Goal: Information Seeking & Learning: Learn about a topic

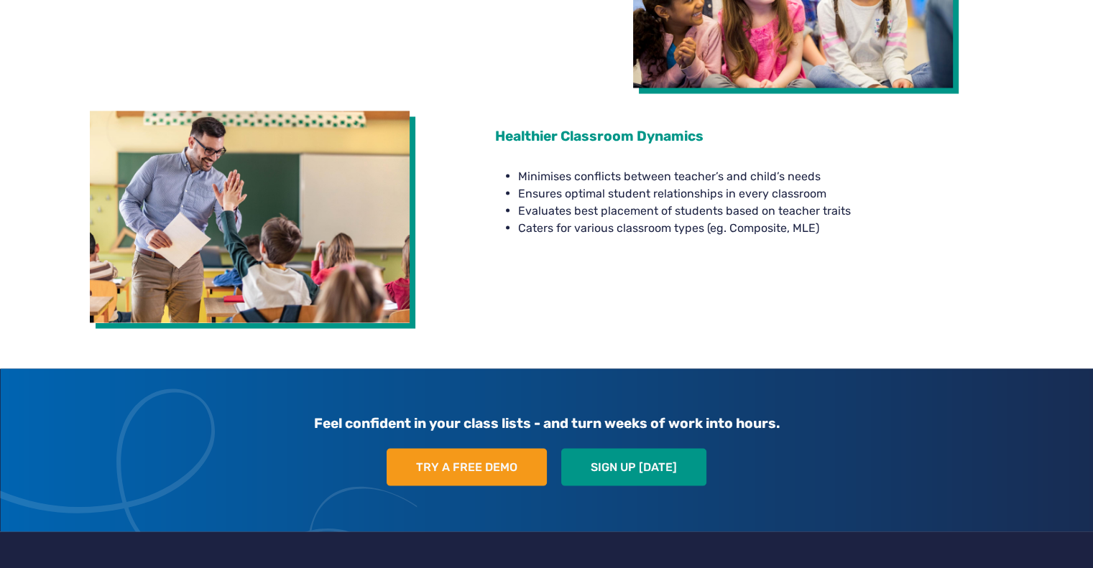
scroll to position [2783, 0]
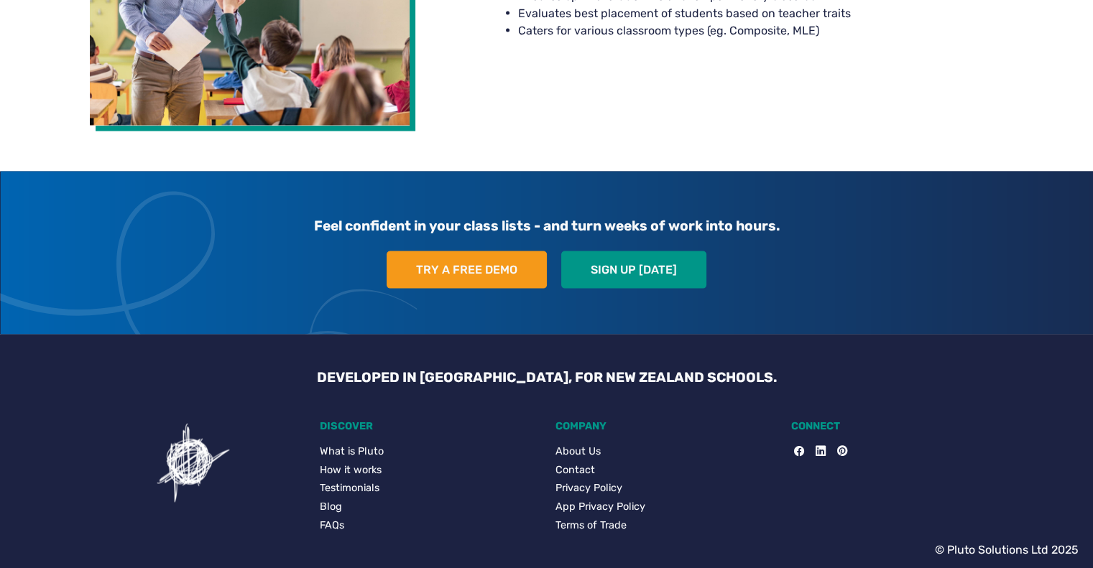
click at [368, 466] on link "How it works" at bounding box center [429, 471] width 218 height 16
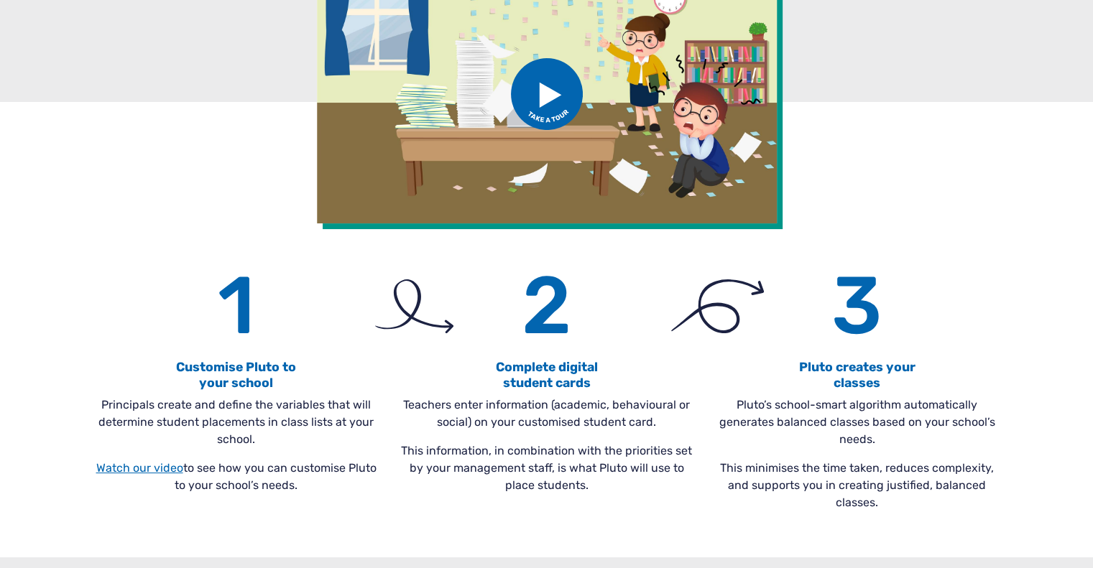
scroll to position [359, 0]
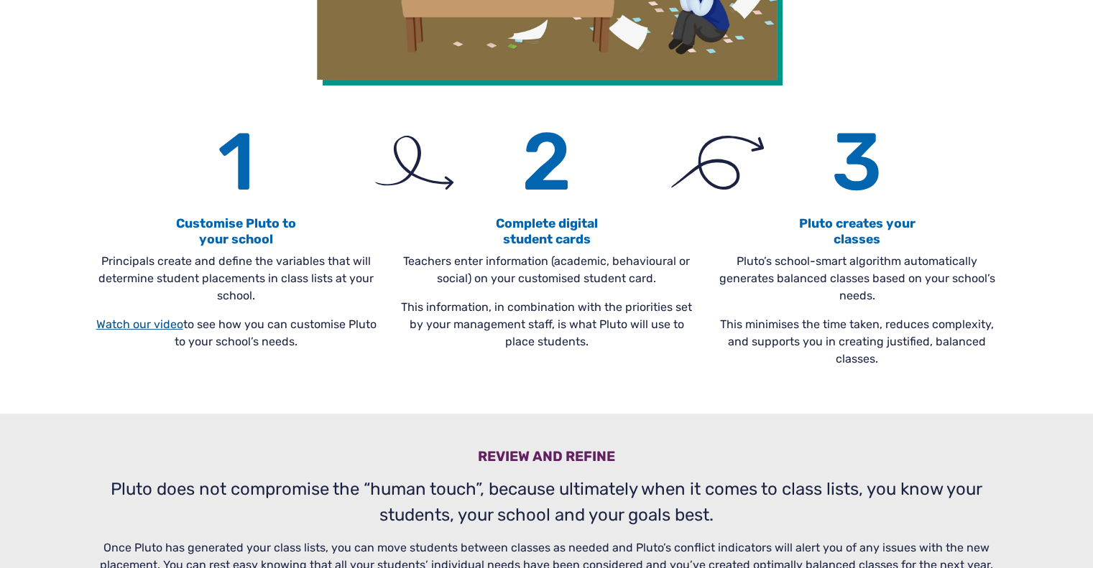
click at [139, 325] on link "Watch our video" at bounding box center [139, 324] width 87 height 14
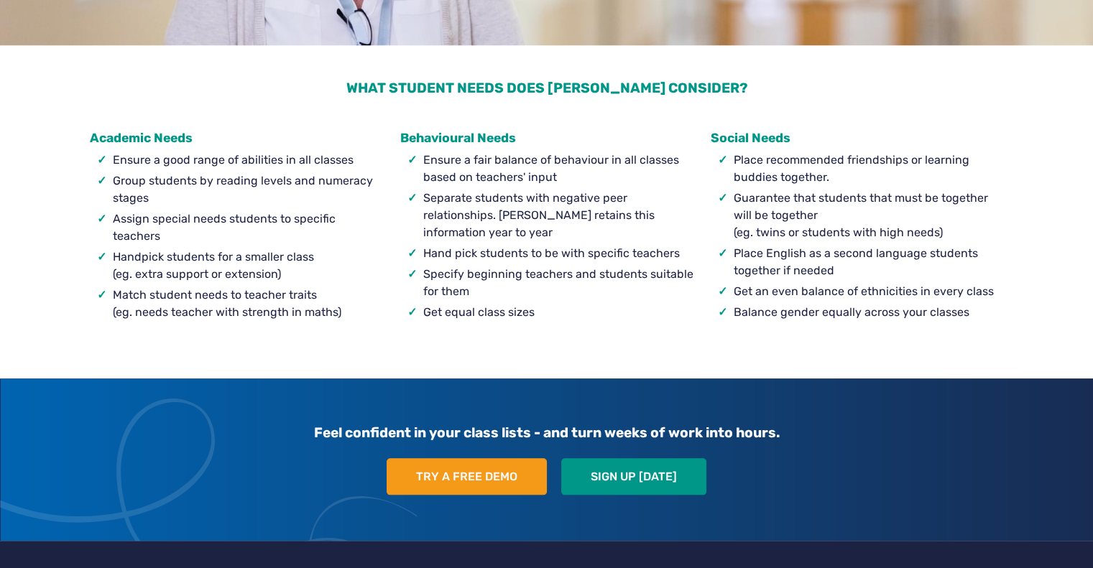
scroll to position [1501, 0]
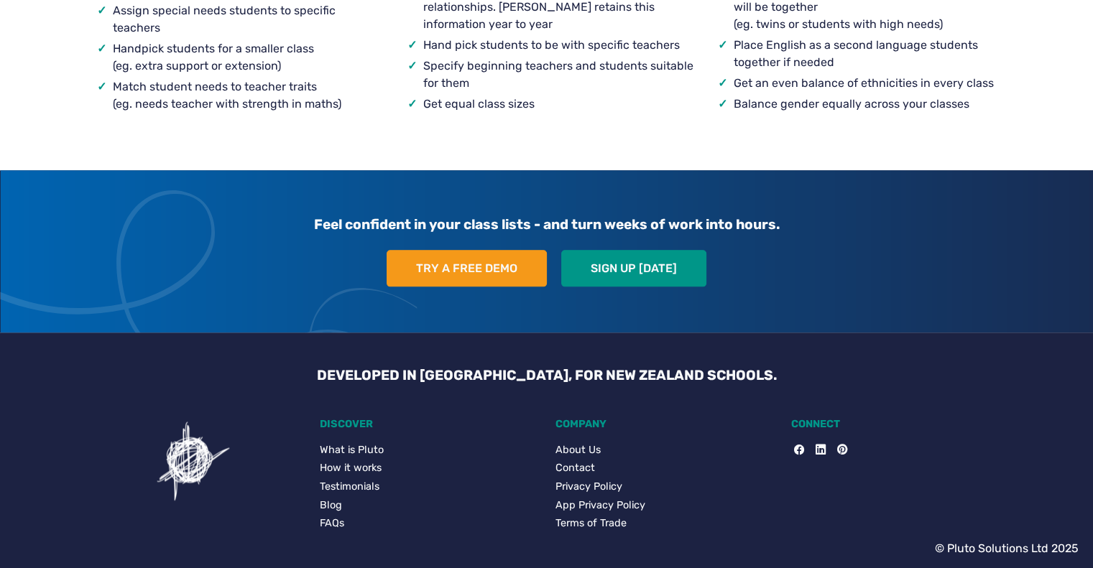
click at [328, 524] on link "FAQs" at bounding box center [429, 524] width 218 height 16
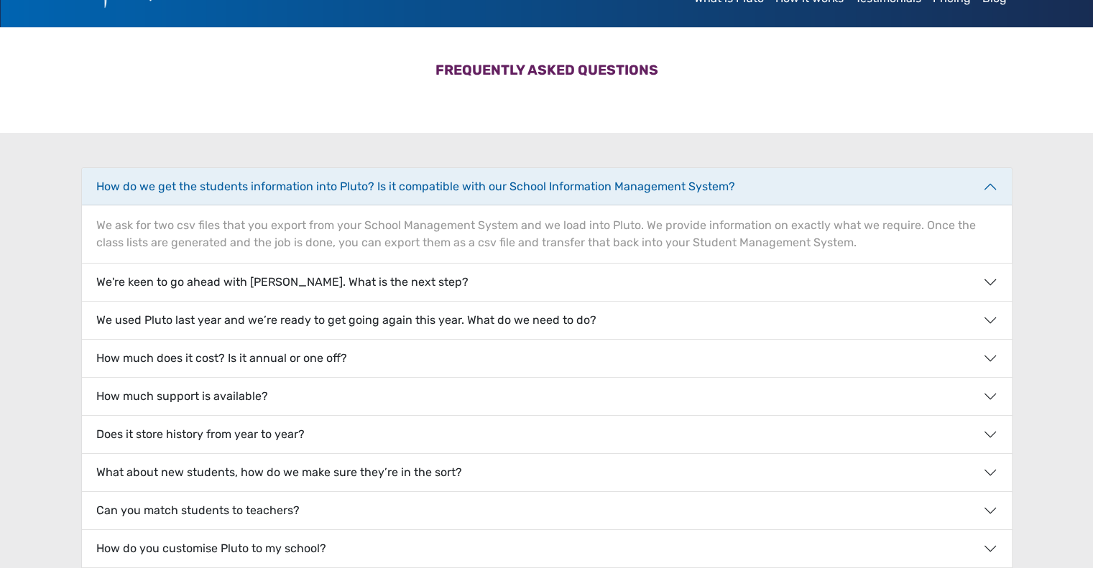
scroll to position [144, 0]
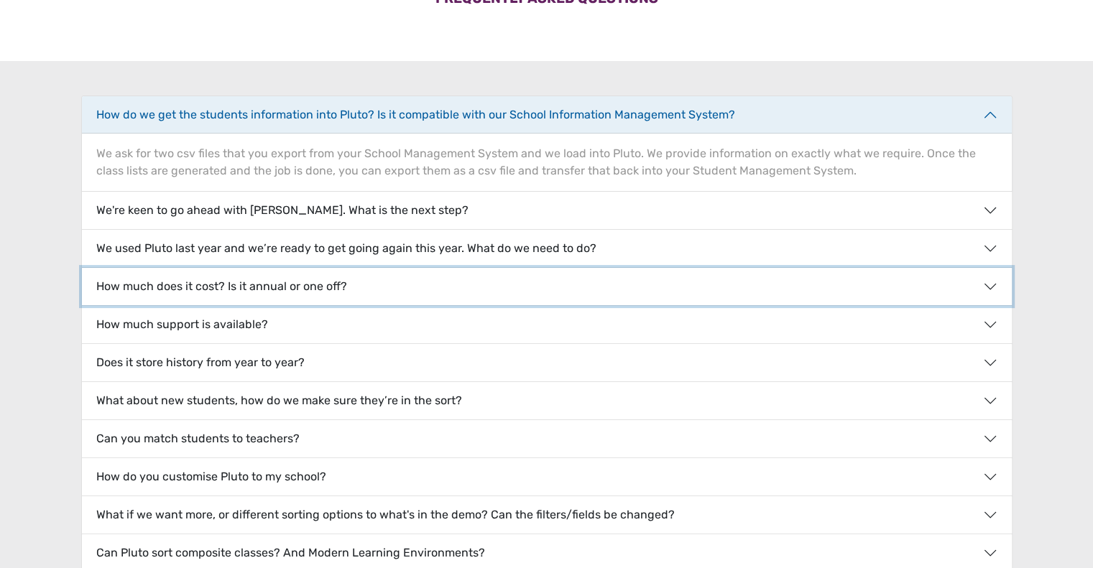
click at [998, 289] on button "How much does it cost? Is it annual or one off?" at bounding box center [546, 286] width 929 height 37
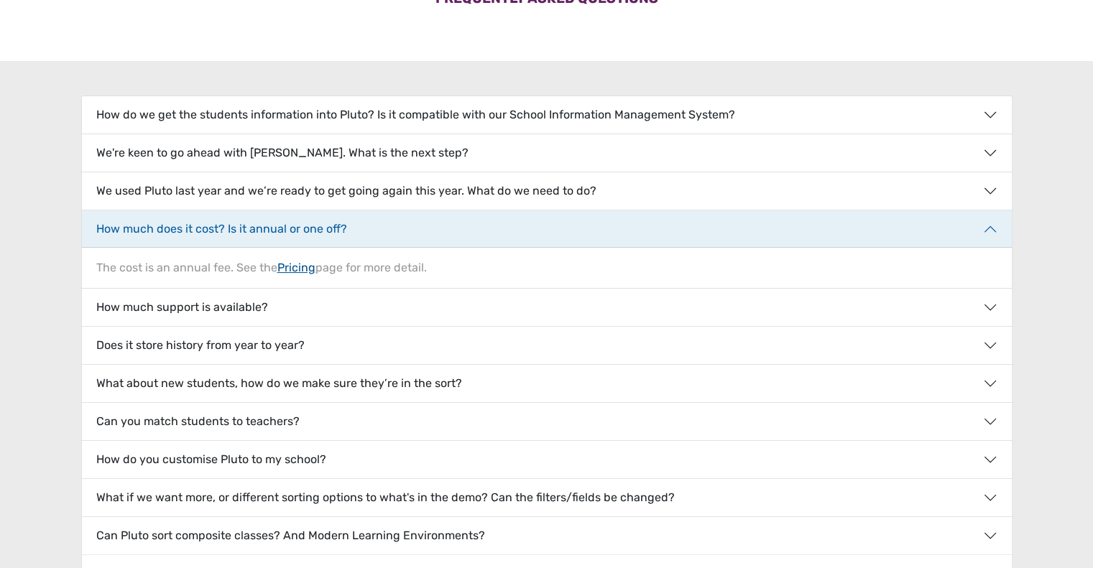
click at [293, 264] on link "Pricing" at bounding box center [296, 268] width 38 height 14
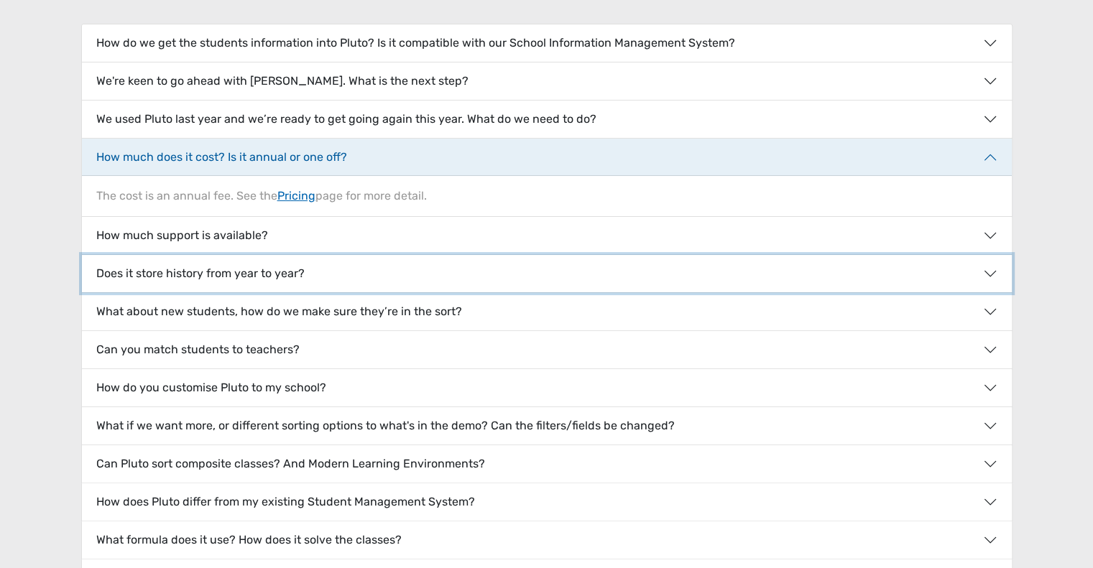
click at [246, 266] on button "Does it store history from year to year?" at bounding box center [546, 273] width 929 height 37
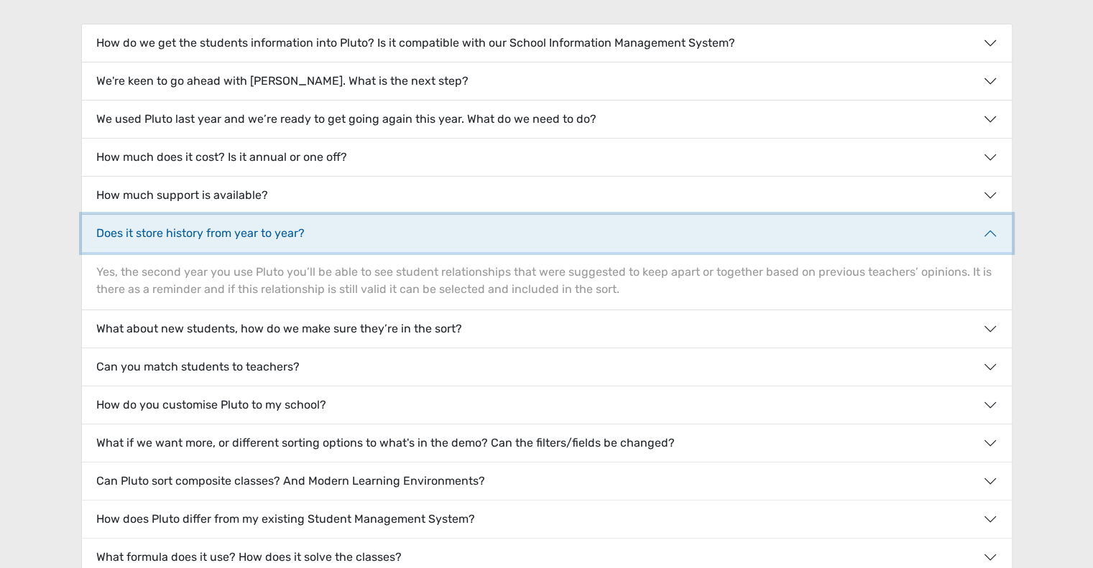
scroll to position [359, 0]
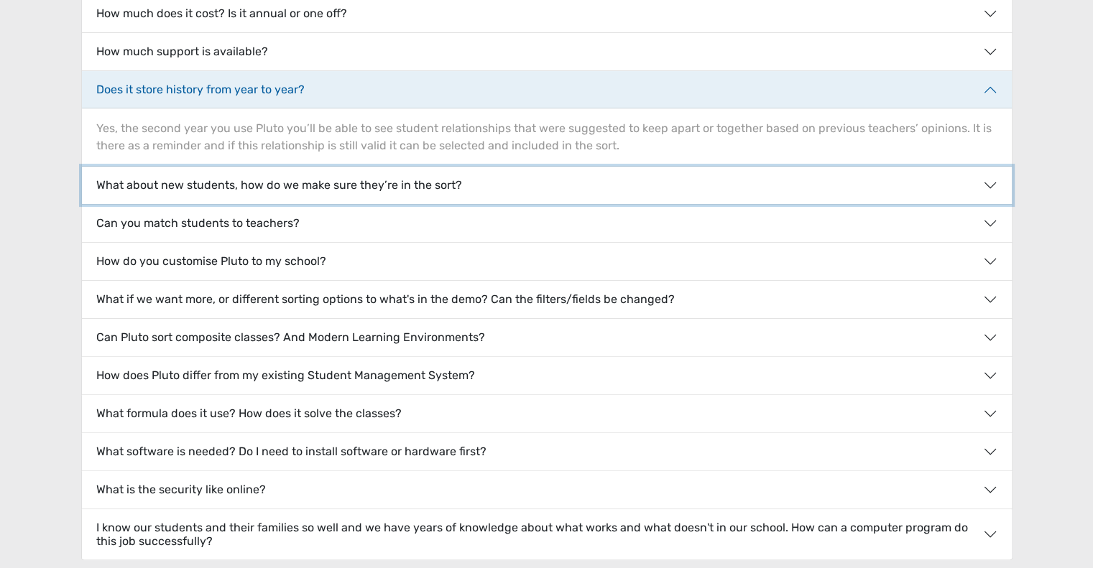
click at [328, 185] on button "What about new students, how do we make sure they’re in the sort?" at bounding box center [546, 185] width 929 height 37
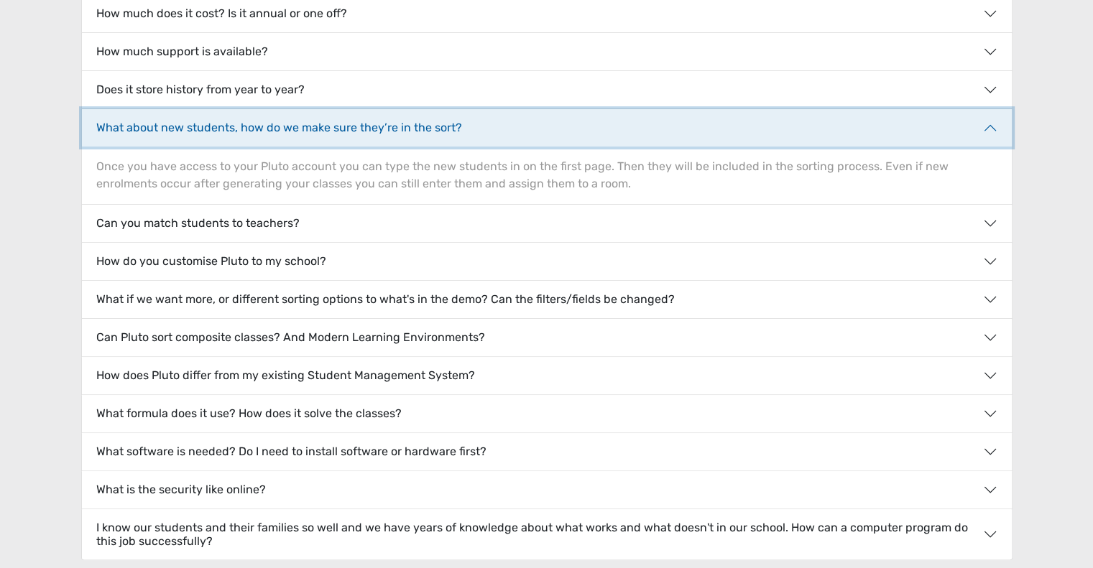
scroll to position [431, 0]
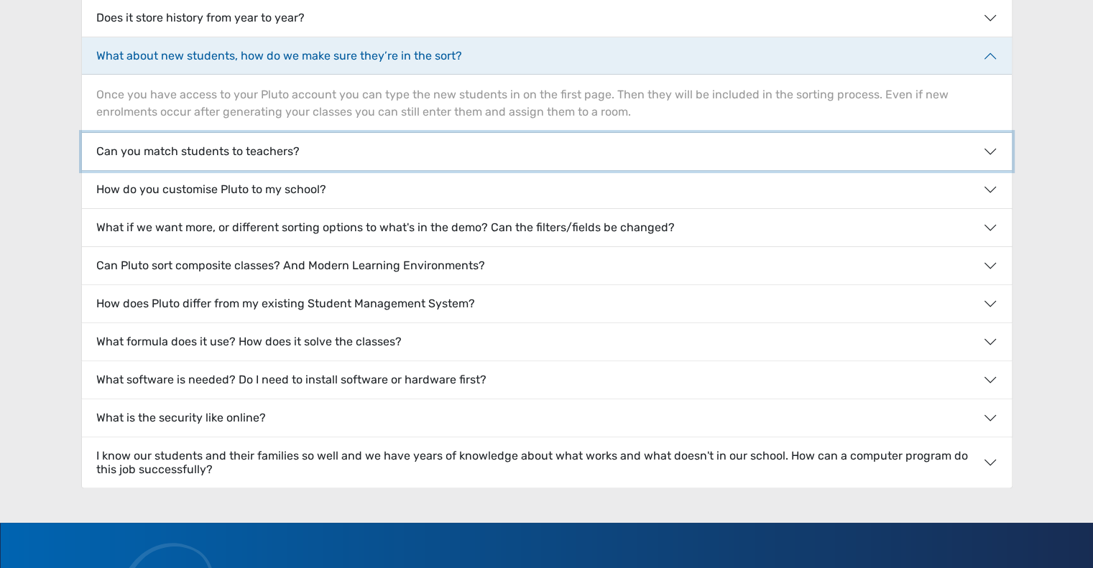
click at [259, 149] on button "Can you match students to teachers?" at bounding box center [546, 151] width 929 height 37
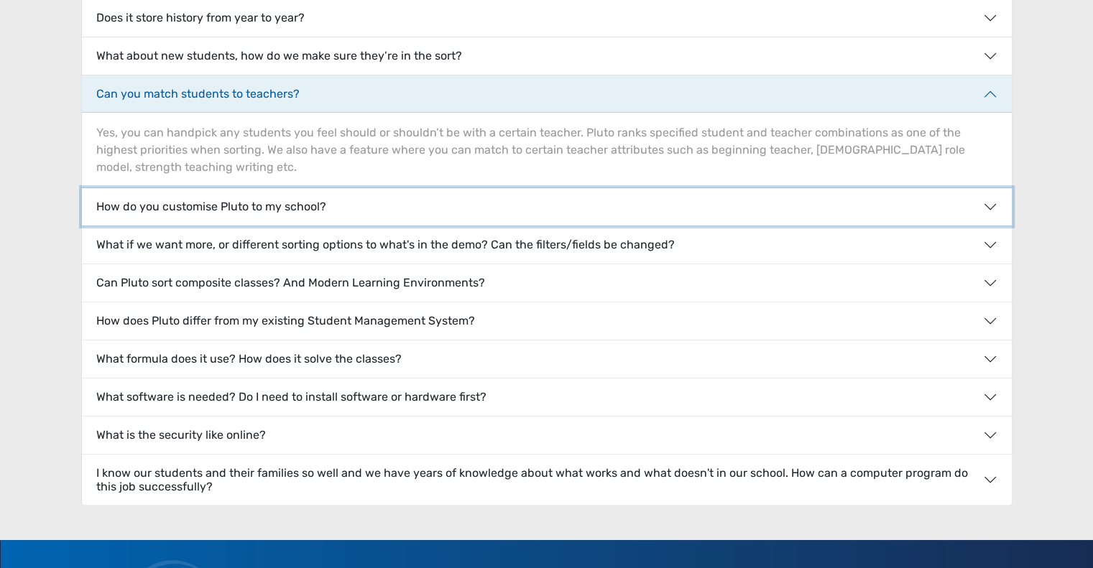
click at [302, 200] on button "How do you customise Pluto to my school?" at bounding box center [546, 206] width 929 height 37
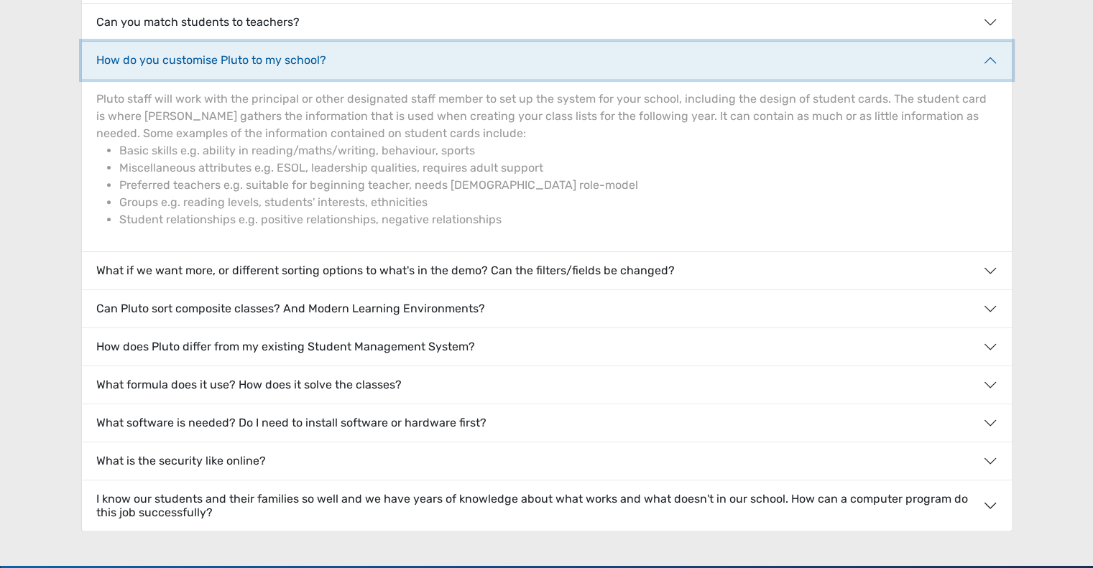
scroll to position [575, 0]
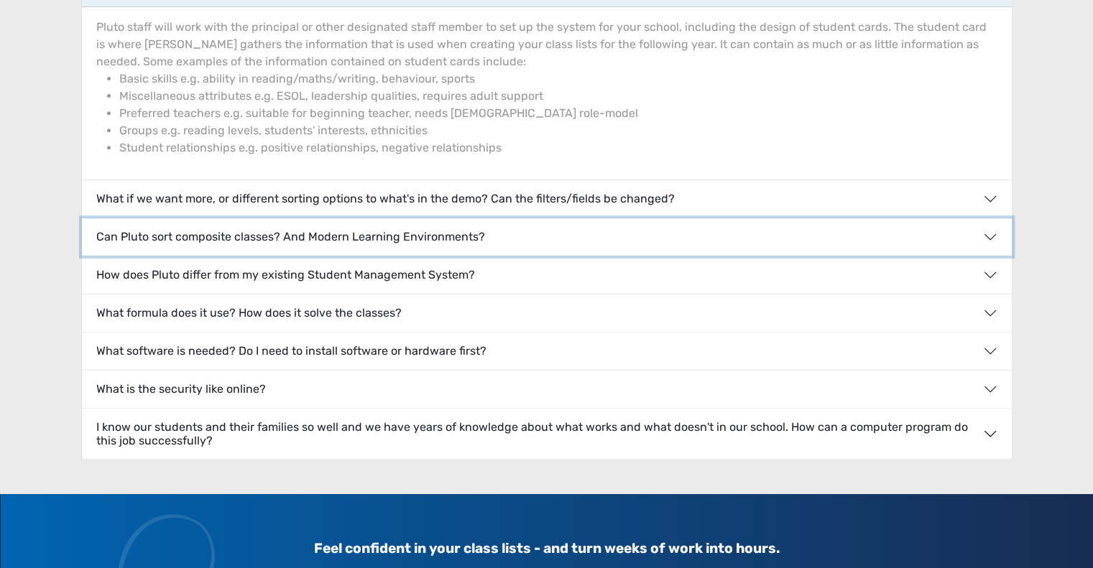
click at [486, 240] on button "Can Pluto sort composite classes? And Modern Learning Environments?" at bounding box center [546, 236] width 929 height 37
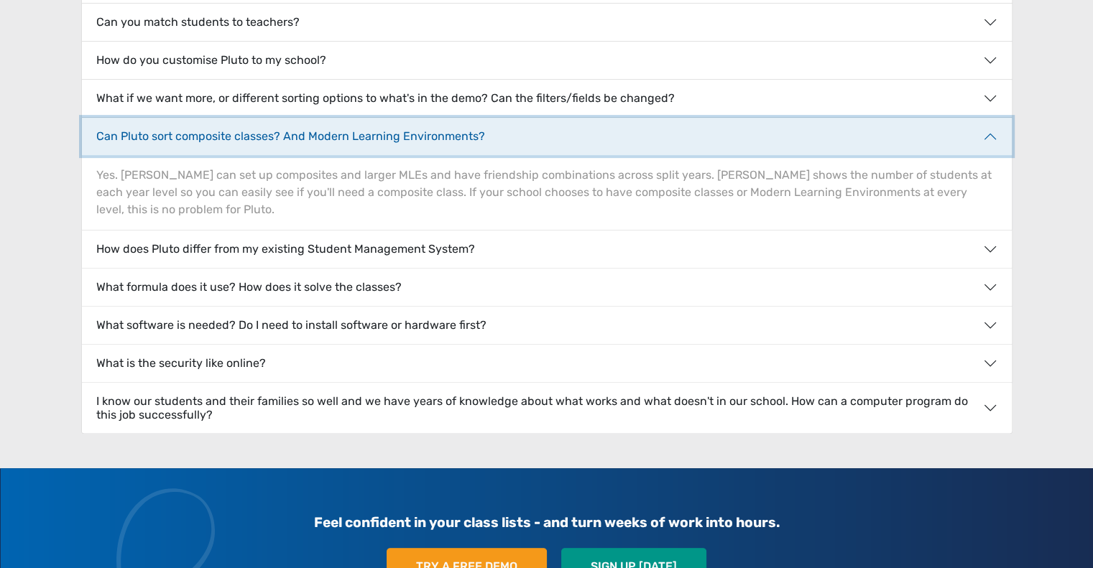
scroll to position [431, 0]
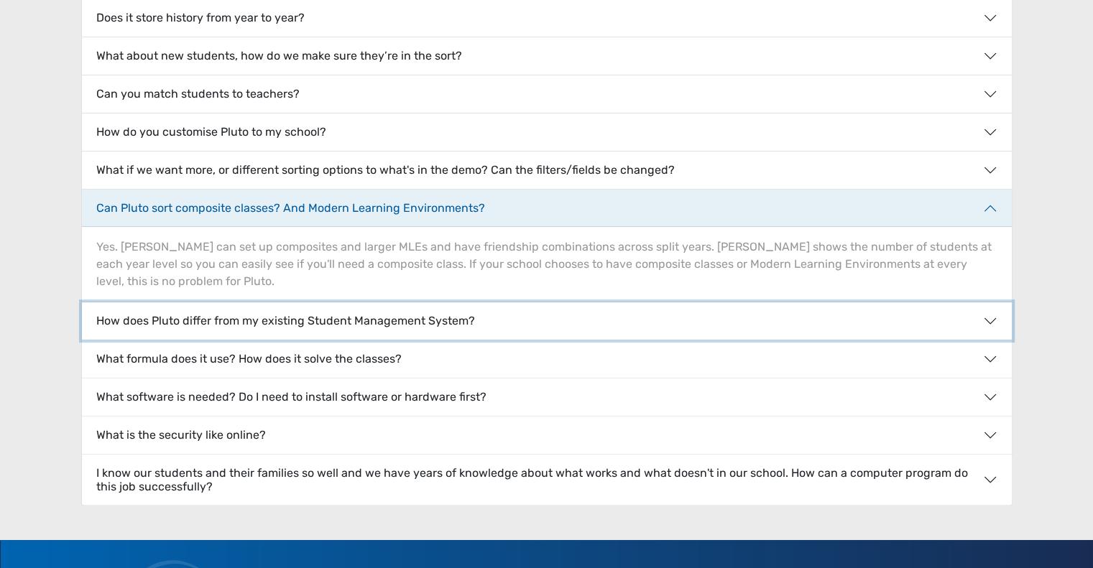
click at [366, 302] on button "How does Pluto differ from my existing Student Management System?" at bounding box center [546, 320] width 929 height 37
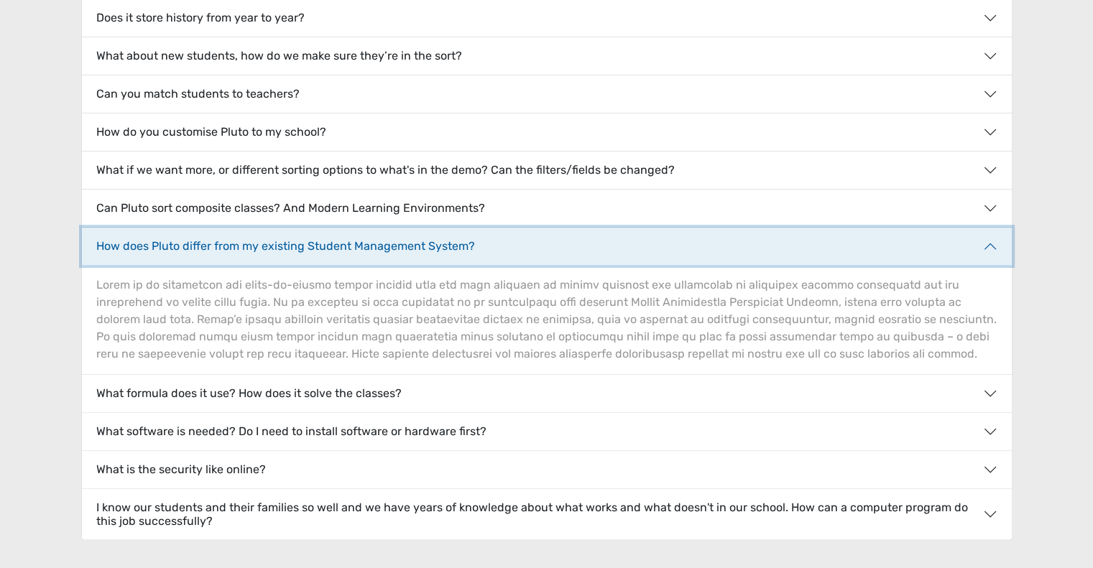
scroll to position [503, 0]
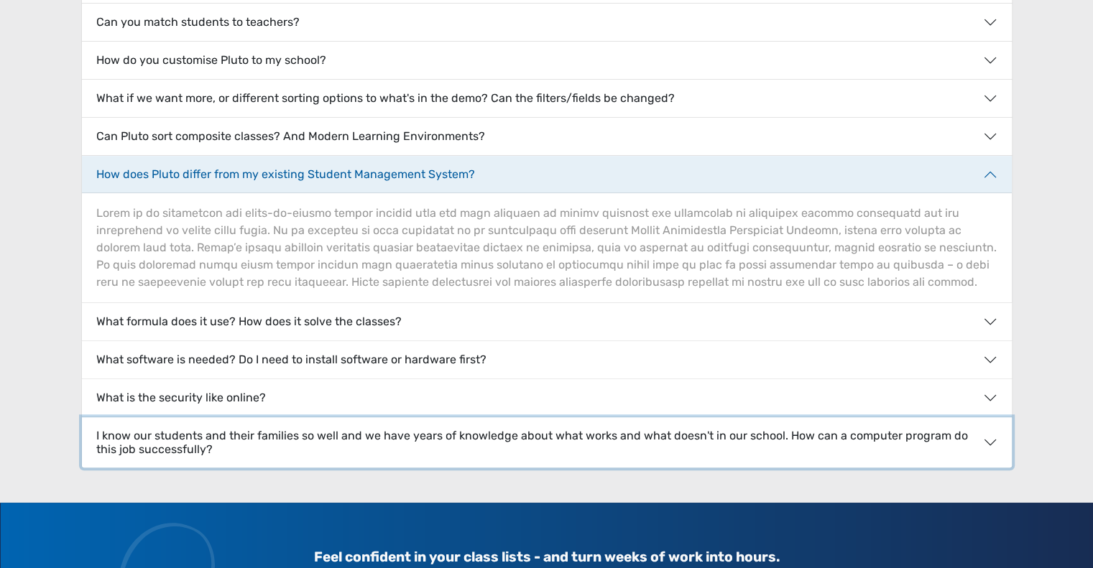
click at [316, 455] on button "I know our students and their families so well and we have years of knowledge a…" at bounding box center [546, 442] width 929 height 50
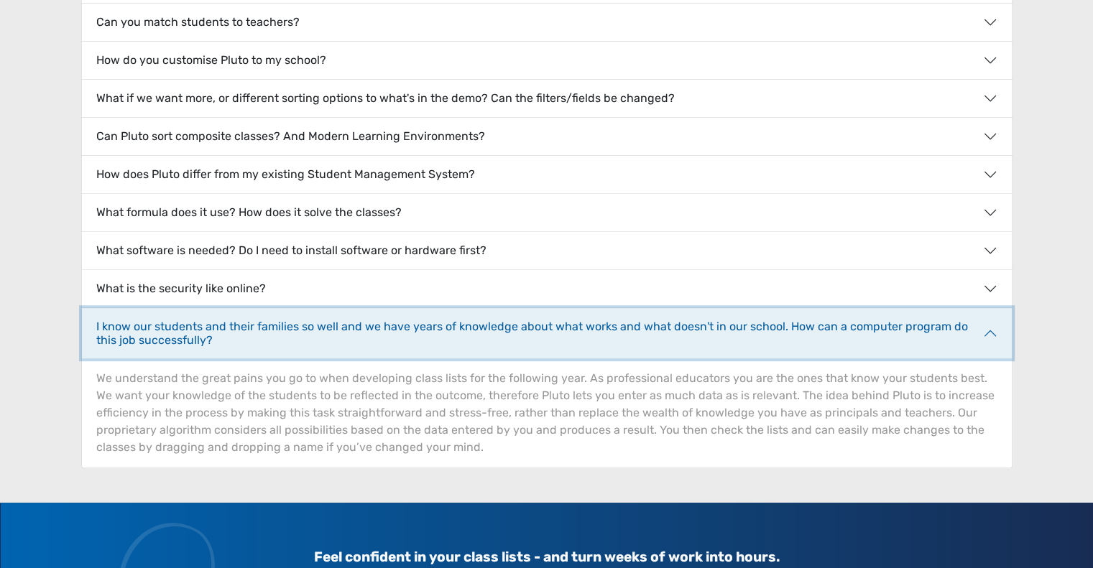
scroll to position [718, 0]
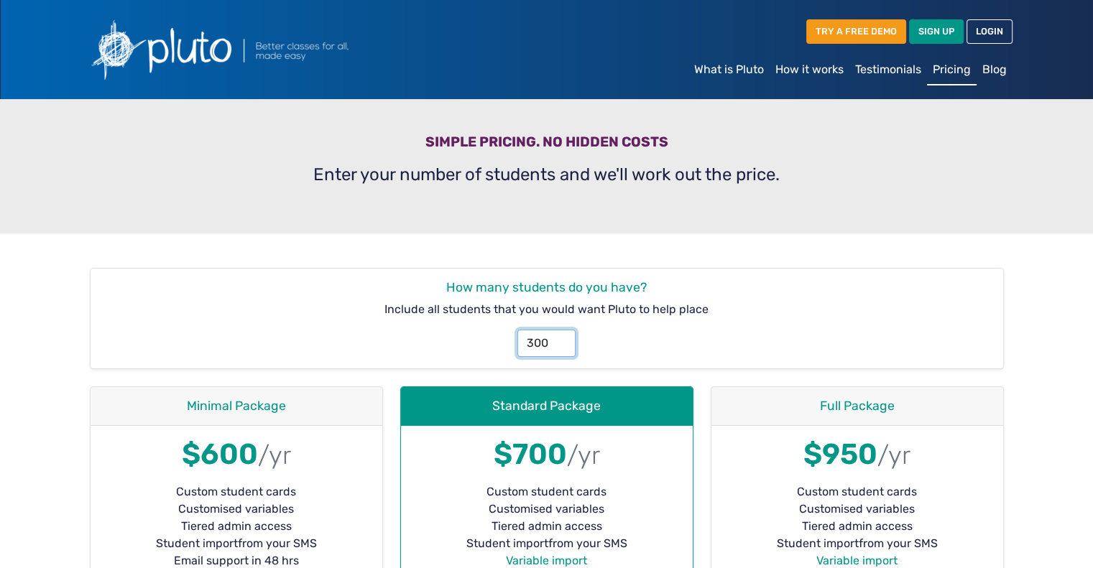
click at [554, 344] on input "300" at bounding box center [546, 343] width 58 height 27
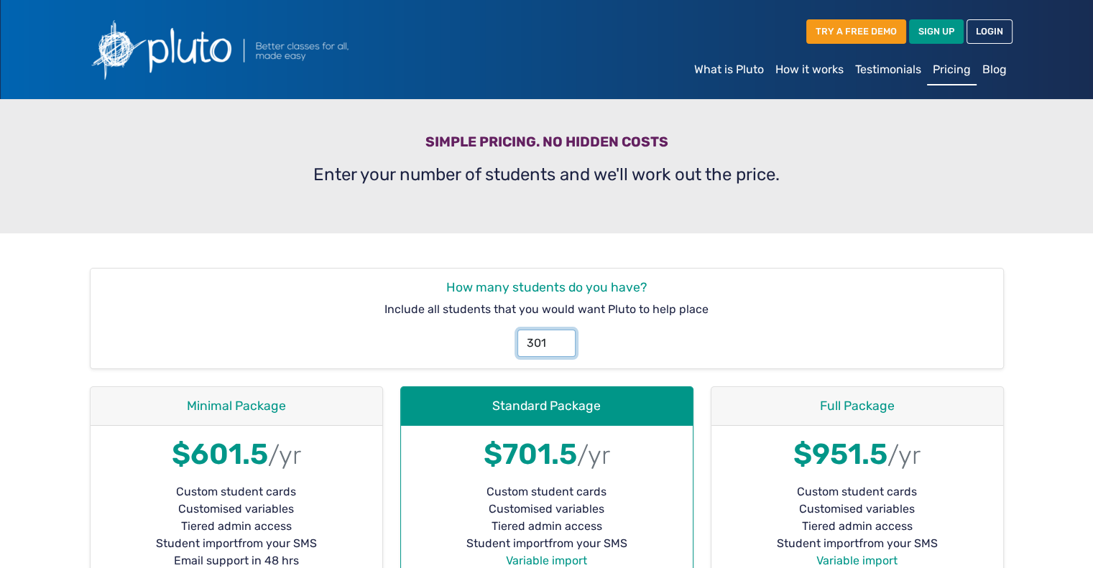
click at [560, 339] on input "301" at bounding box center [546, 343] width 58 height 27
click at [560, 339] on input "302" at bounding box center [546, 343] width 58 height 27
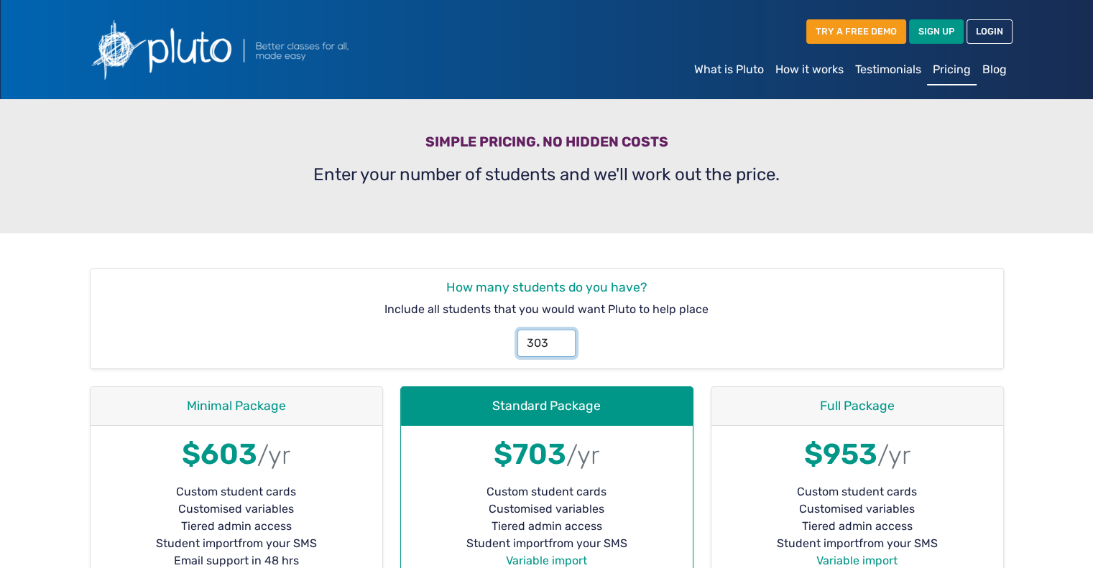
click at [560, 339] on input "303" at bounding box center [546, 343] width 58 height 27
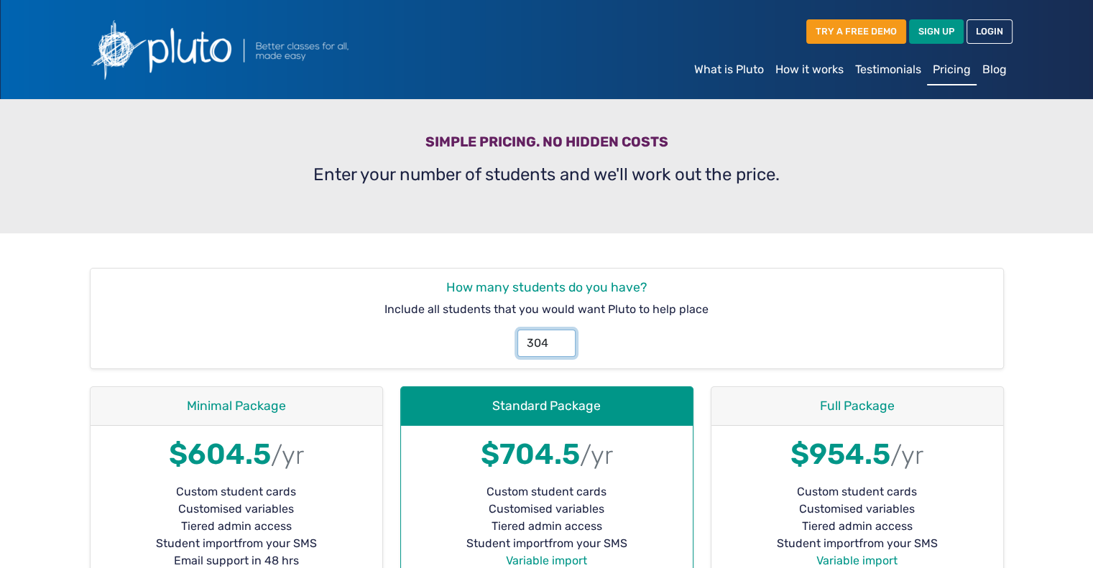
click at [560, 339] on input "304" at bounding box center [546, 343] width 58 height 27
click at [560, 339] on input "359" at bounding box center [546, 343] width 58 height 27
drag, startPoint x: 547, startPoint y: 338, endPoint x: 566, endPoint y: 409, distance: 72.8
click at [547, 338] on input "359" at bounding box center [546, 343] width 58 height 27
type input "3"
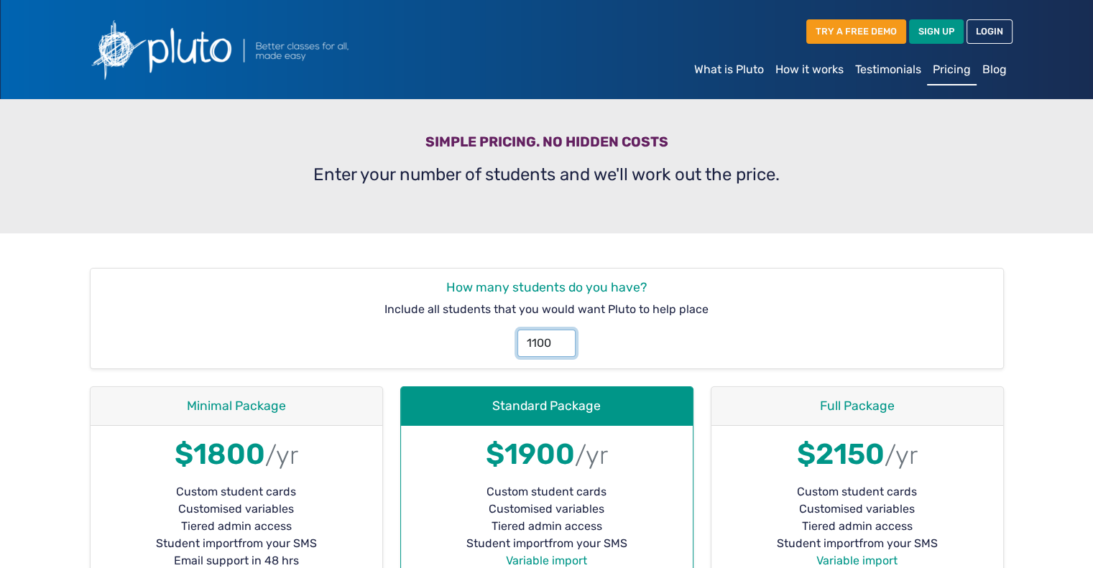
type input "1100"
